Goal: Feedback & Contribution: Leave review/rating

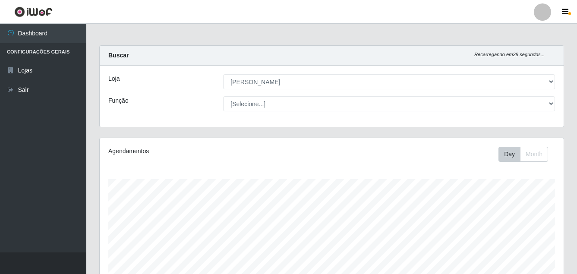
select select "402"
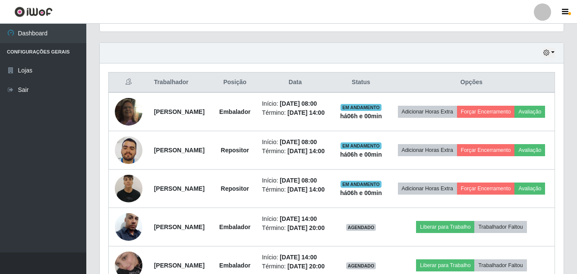
scroll to position [179, 464]
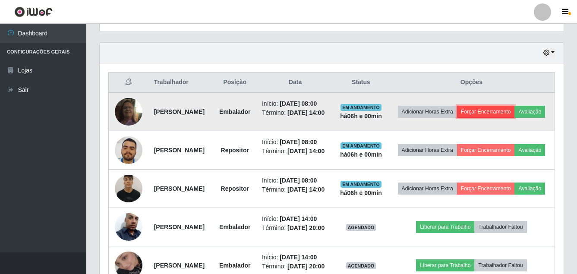
click at [515, 110] on button "Forçar Encerramento" at bounding box center [486, 112] width 58 height 12
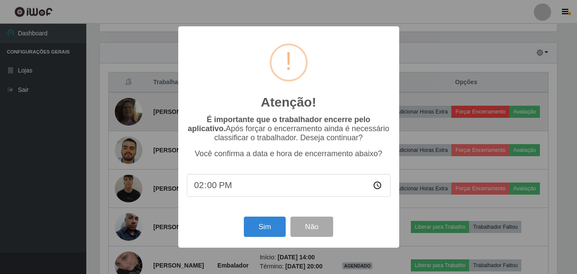
scroll to position [179, 460]
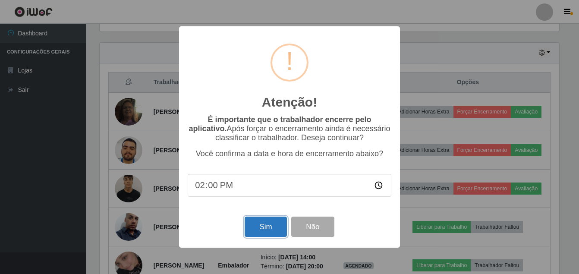
click at [267, 229] on button "Sim" at bounding box center [266, 227] width 42 height 20
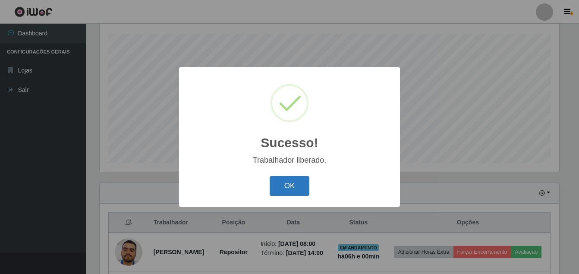
click at [281, 182] on button "OK" at bounding box center [290, 186] width 40 height 20
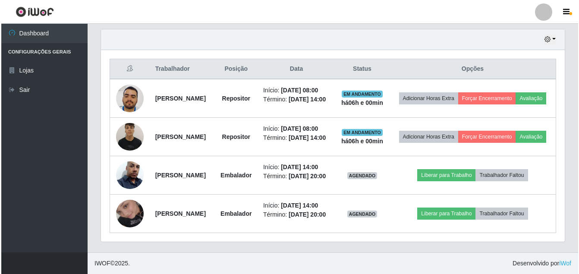
scroll to position [361, 0]
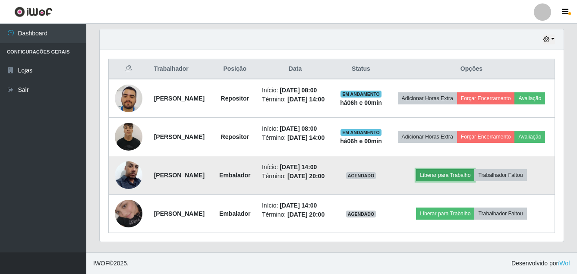
click at [457, 169] on button "Liberar para Trabalho" at bounding box center [445, 175] width 58 height 12
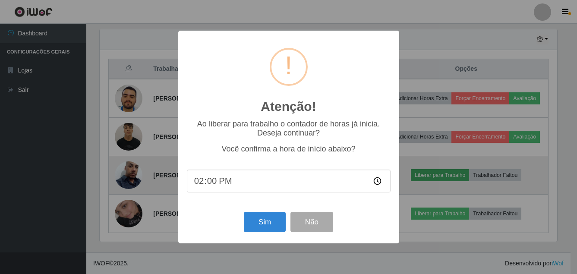
scroll to position [179, 460]
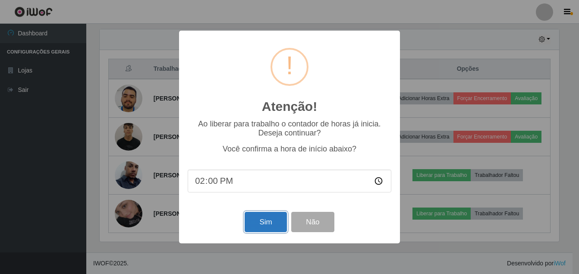
click at [279, 227] on button "Sim" at bounding box center [266, 222] width 42 height 20
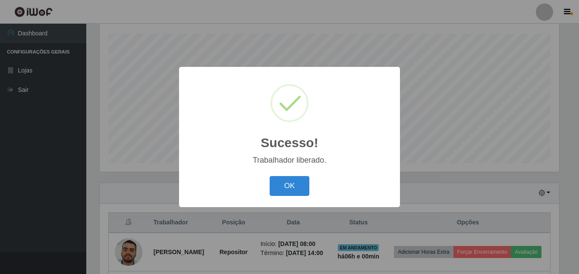
click at [286, 176] on div "OK Cancel" at bounding box center [290, 185] width 204 height 25
click at [286, 185] on button "OK" at bounding box center [290, 186] width 40 height 20
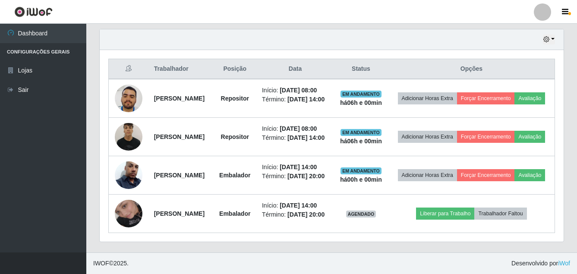
scroll to position [361, 0]
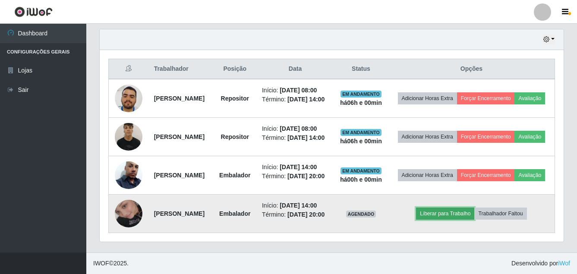
click at [463, 208] on button "Liberar para Trabalho" at bounding box center [445, 214] width 58 height 12
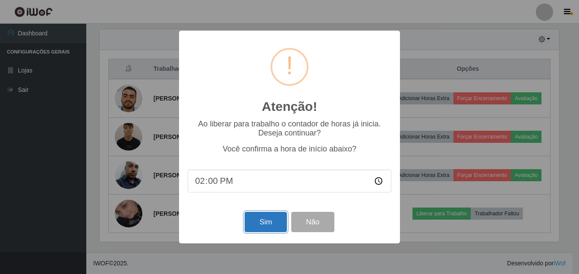
click at [265, 225] on button "Sim" at bounding box center [266, 222] width 42 height 20
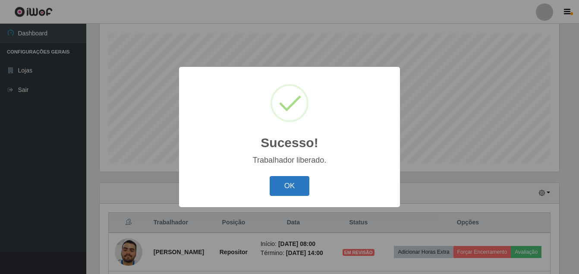
click at [281, 180] on button "OK" at bounding box center [290, 186] width 40 height 20
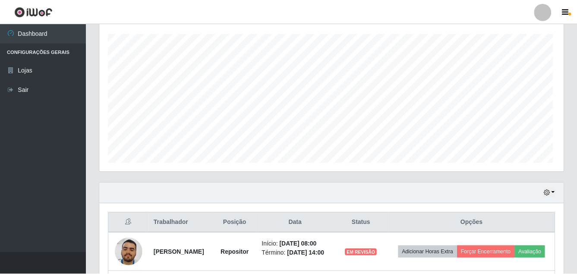
scroll to position [0, 0]
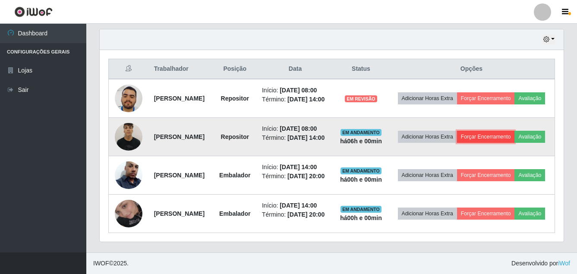
click at [515, 132] on button "Forçar Encerramento" at bounding box center [486, 137] width 58 height 12
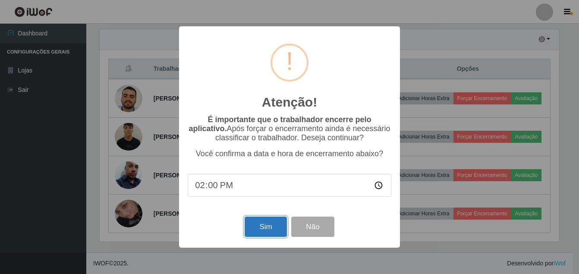
click at [273, 226] on button "Sim" at bounding box center [266, 227] width 42 height 20
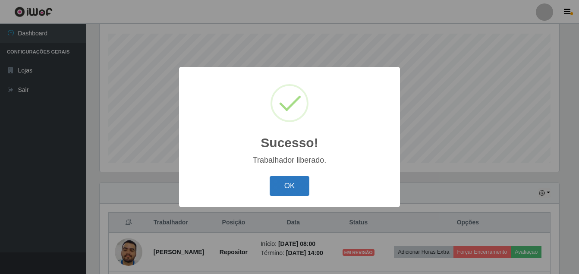
click at [300, 189] on button "OK" at bounding box center [290, 186] width 40 height 20
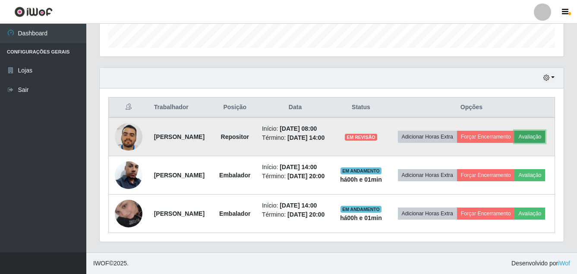
click at [514, 131] on button "Avaliação" at bounding box center [529, 137] width 31 height 12
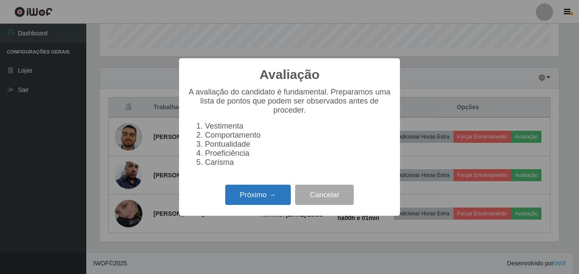
click at [259, 199] on button "Próximo →" at bounding box center [258, 195] width 66 height 20
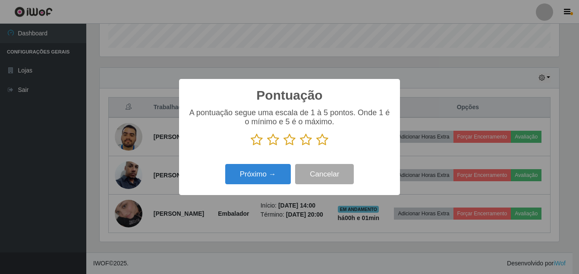
click at [306, 142] on icon at bounding box center [306, 139] width 12 height 13
click at [300, 146] on input "radio" at bounding box center [300, 146] width 0 height 0
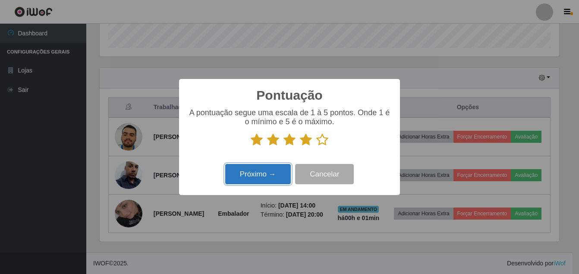
click at [274, 170] on button "Próximo →" at bounding box center [258, 174] width 66 height 20
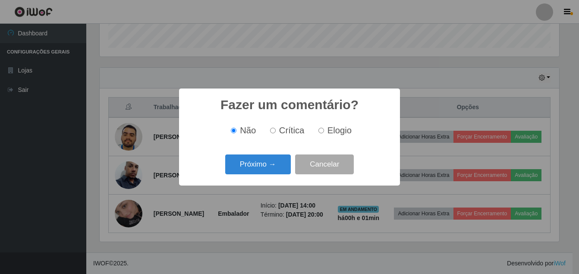
click at [321, 130] on input "Elogio" at bounding box center [321, 131] width 6 height 6
radio input "true"
click at [260, 162] on button "Próximo →" at bounding box center [258, 165] width 66 height 20
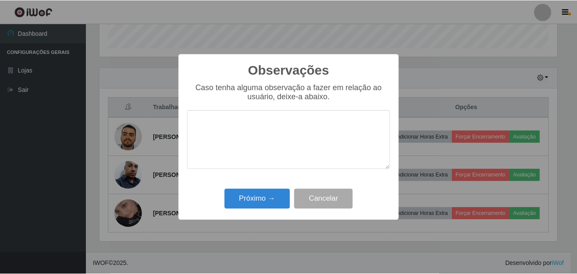
scroll to position [431392, 431112]
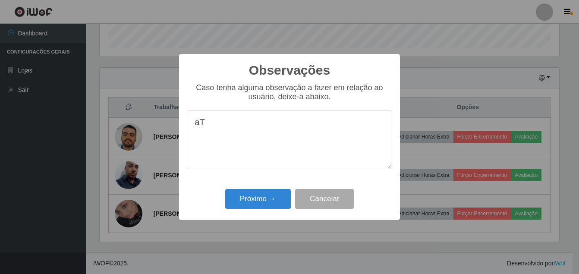
type textarea "a"
click at [264, 132] on textarea "Atendeu as espectativas" at bounding box center [290, 139] width 204 height 59
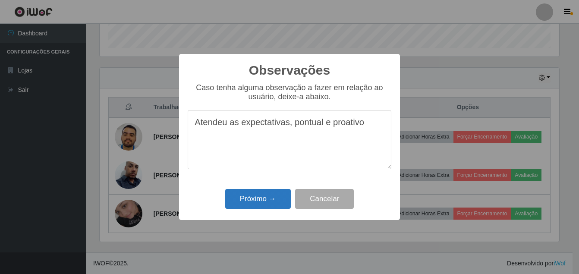
type textarea "Atendeu as expectativas, pontual e proativo"
click at [257, 198] on button "Próximo →" at bounding box center [258, 199] width 66 height 20
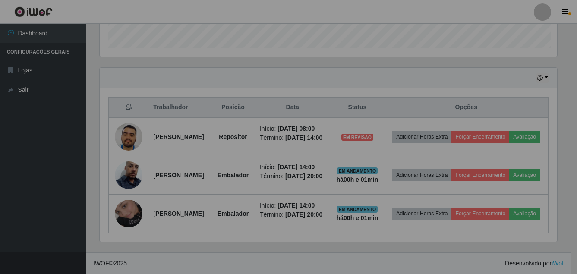
scroll to position [179, 464]
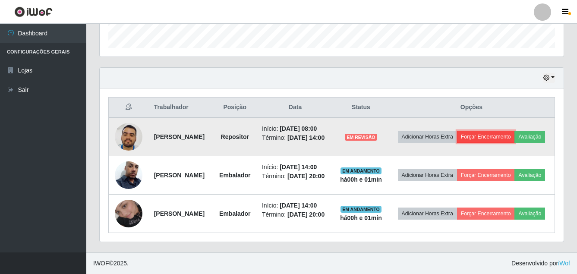
click at [515, 131] on button "Forçar Encerramento" at bounding box center [486, 137] width 58 height 12
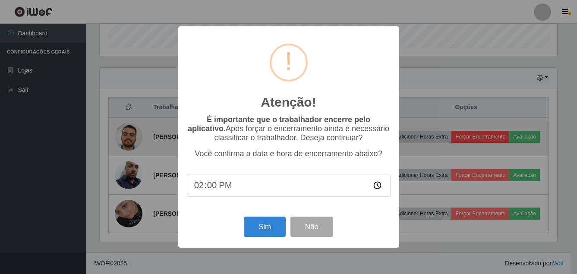
scroll to position [179, 460]
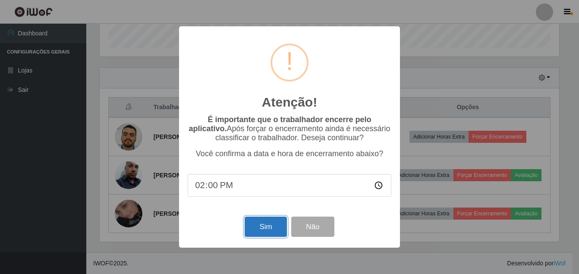
click at [271, 232] on button "Sim" at bounding box center [266, 227] width 42 height 20
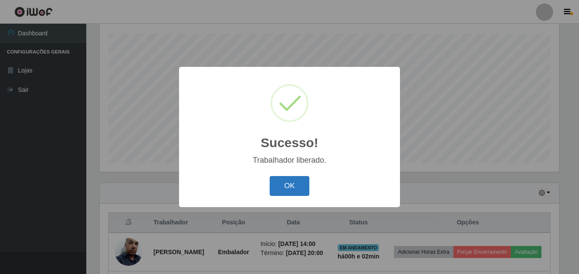
click at [293, 186] on button "OK" at bounding box center [290, 186] width 40 height 20
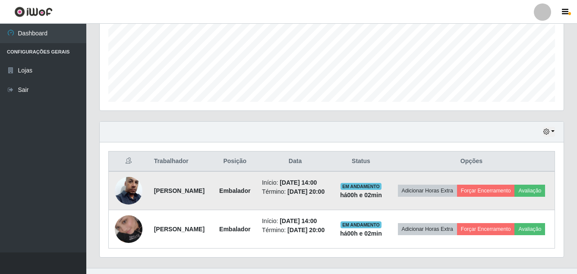
scroll to position [19, 0]
